Goal: Task Accomplishment & Management: Manage account settings

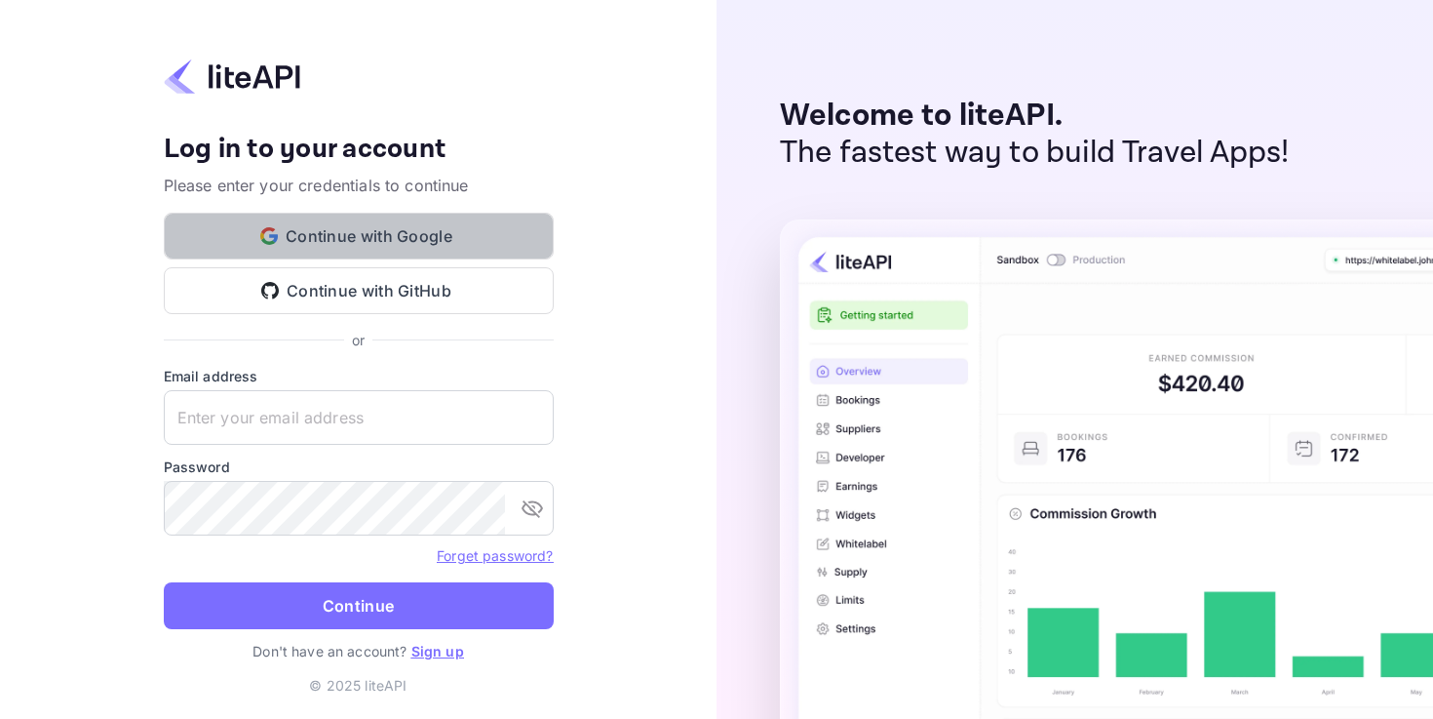
click at [414, 249] on button "Continue with Google" at bounding box center [359, 236] width 390 height 47
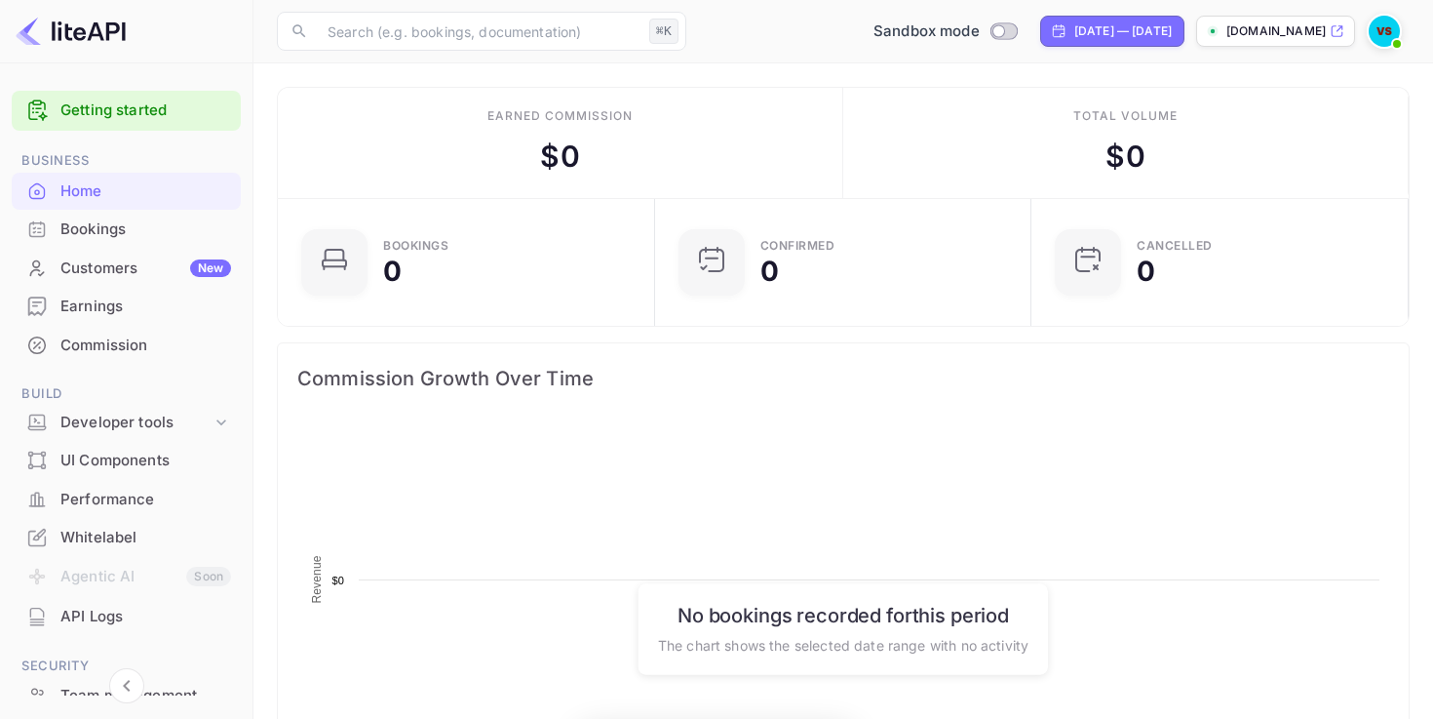
scroll to position [317, 366]
click at [128, 548] on div "Whitelabel" at bounding box center [126, 538] width 229 height 38
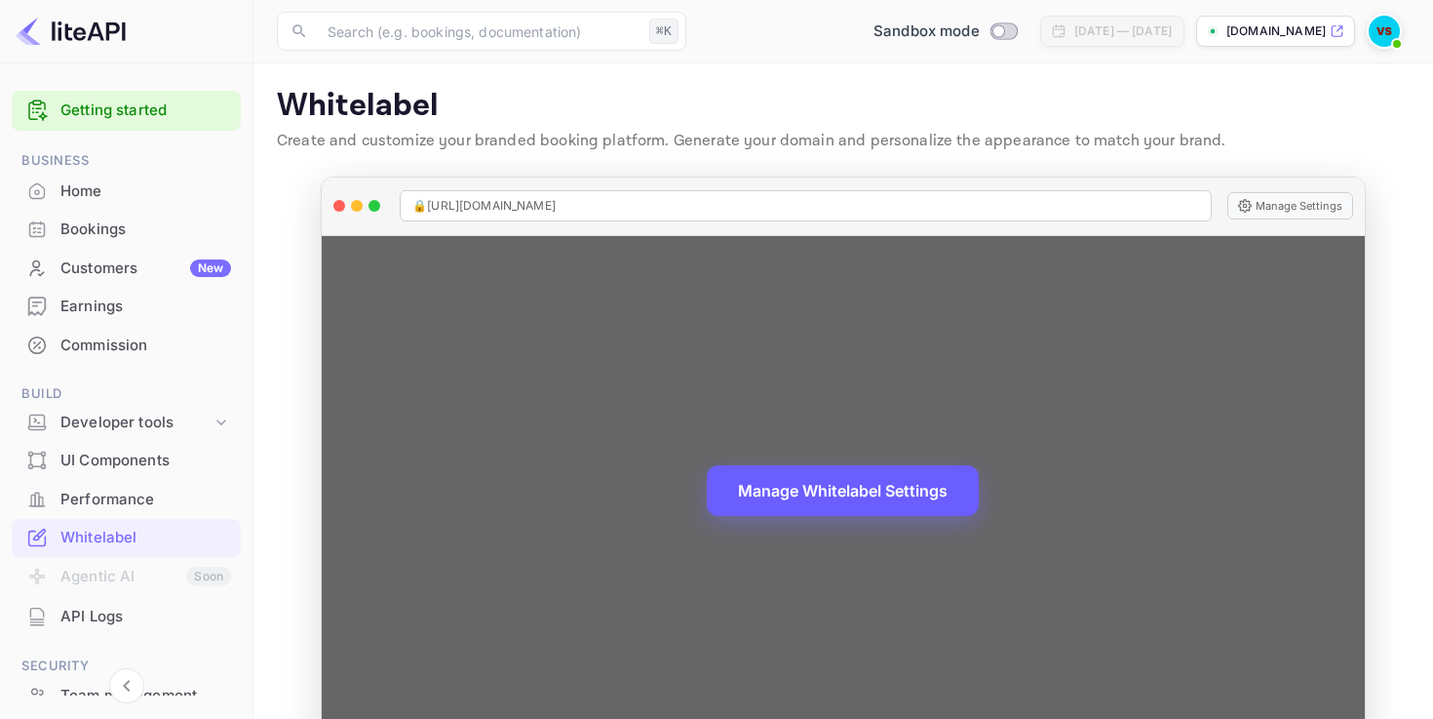
click at [765, 491] on button "Manage Whitelabel Settings" at bounding box center [843, 490] width 272 height 51
